Goal: Information Seeking & Learning: Learn about a topic

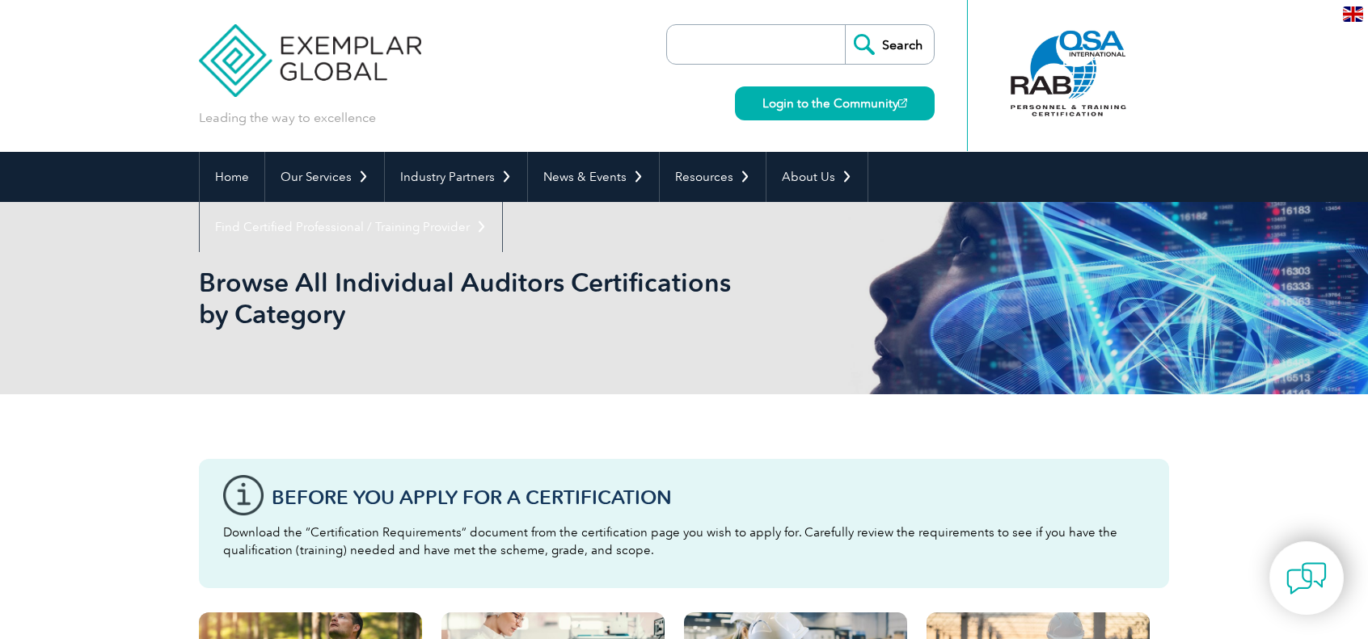
click at [733, 55] on input "search" at bounding box center [760, 44] width 170 height 39
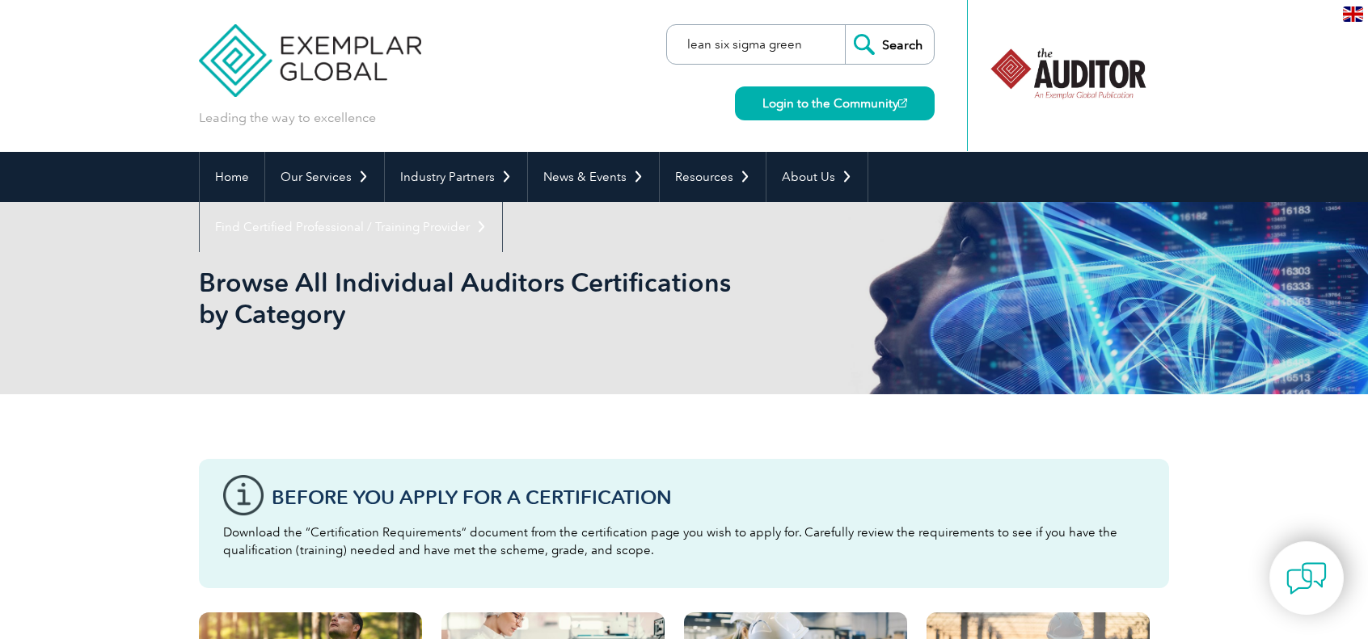
type input "lean six sigma green"
click at [845, 25] on input "Search" at bounding box center [889, 44] width 89 height 39
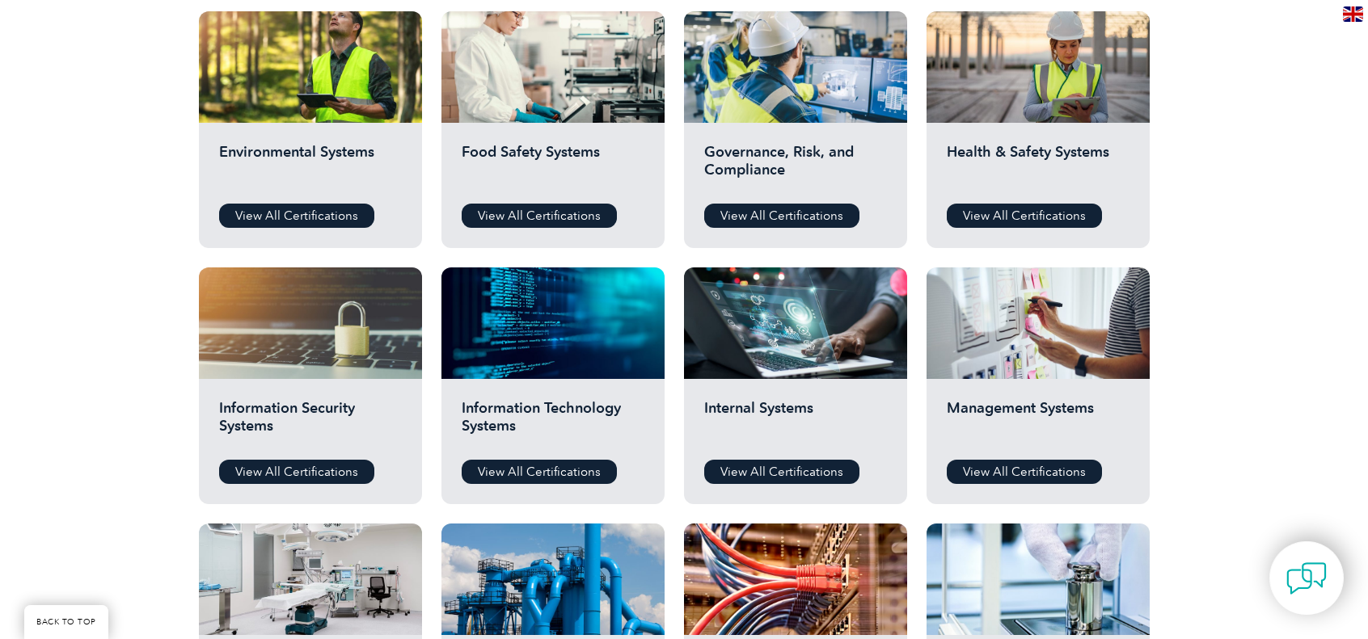
scroll to position [647, 0]
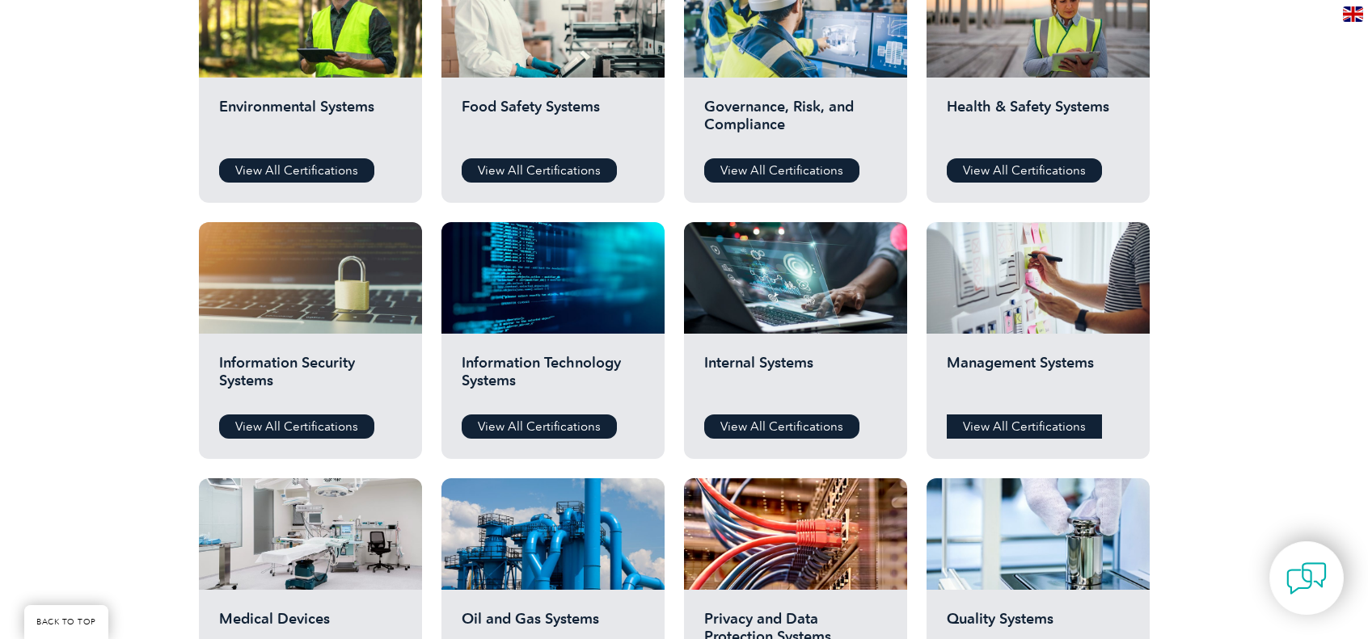
click at [1031, 432] on link "View All Certifications" at bounding box center [1024, 427] width 155 height 24
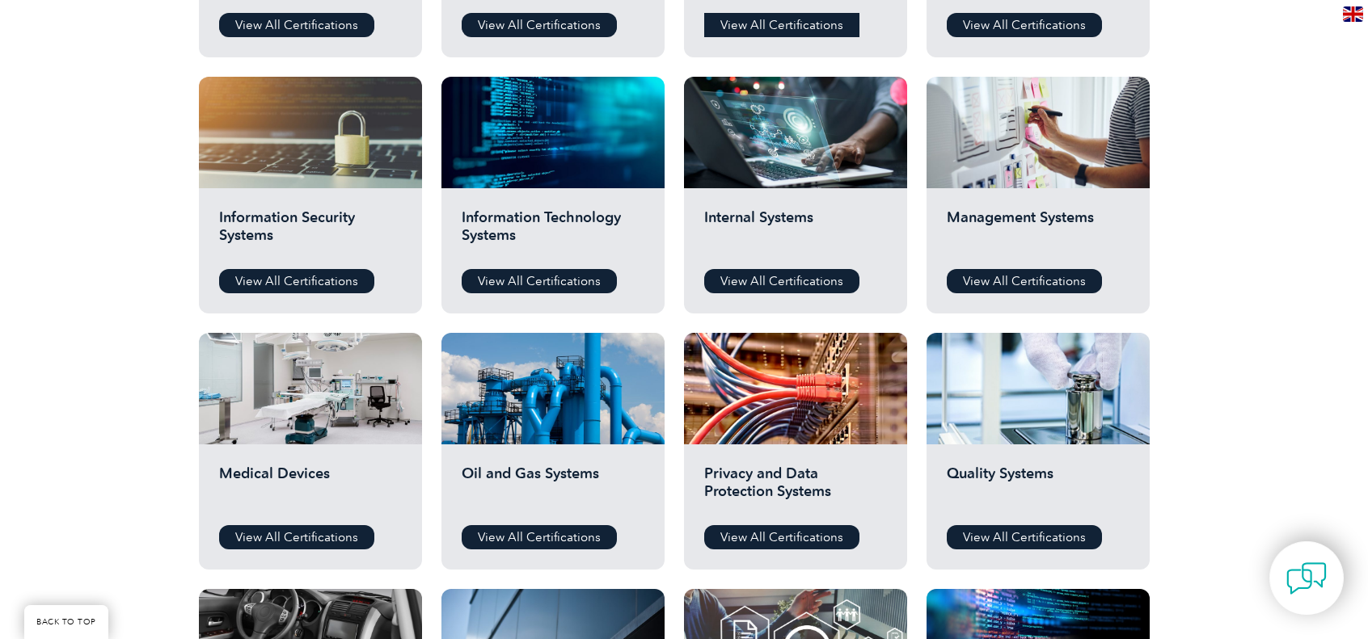
scroll to position [808, 0]
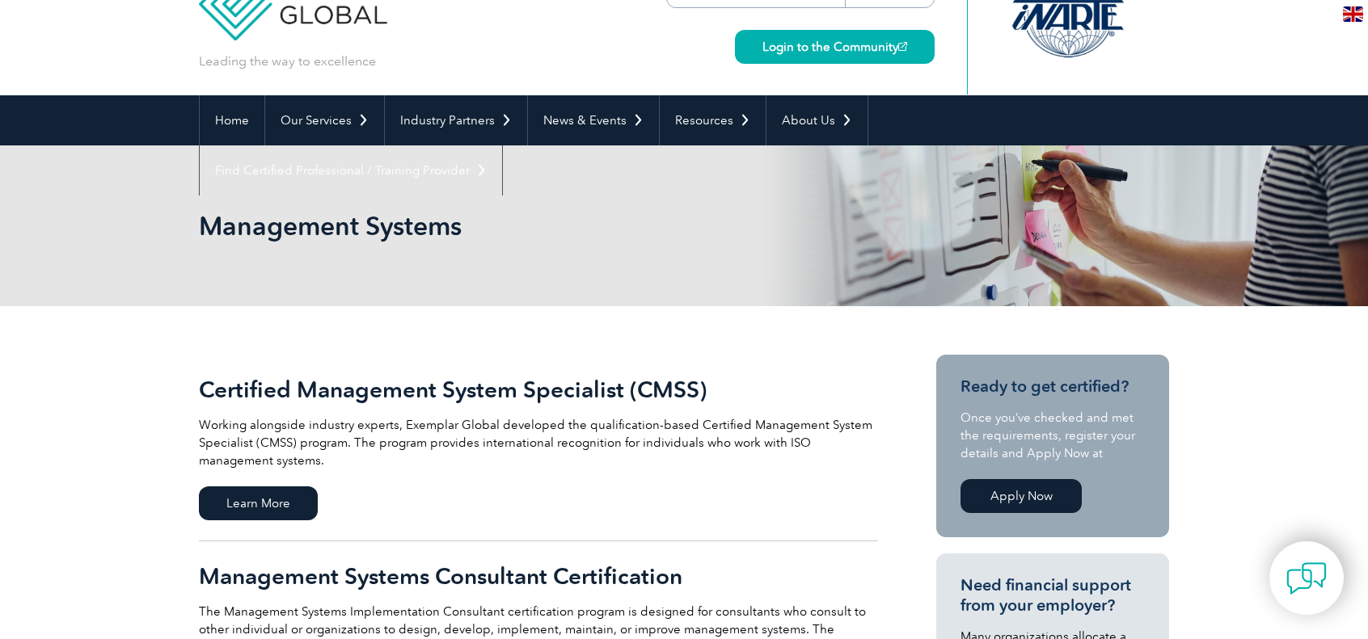
scroll to position [404, 0]
